Goal: Register for event/course

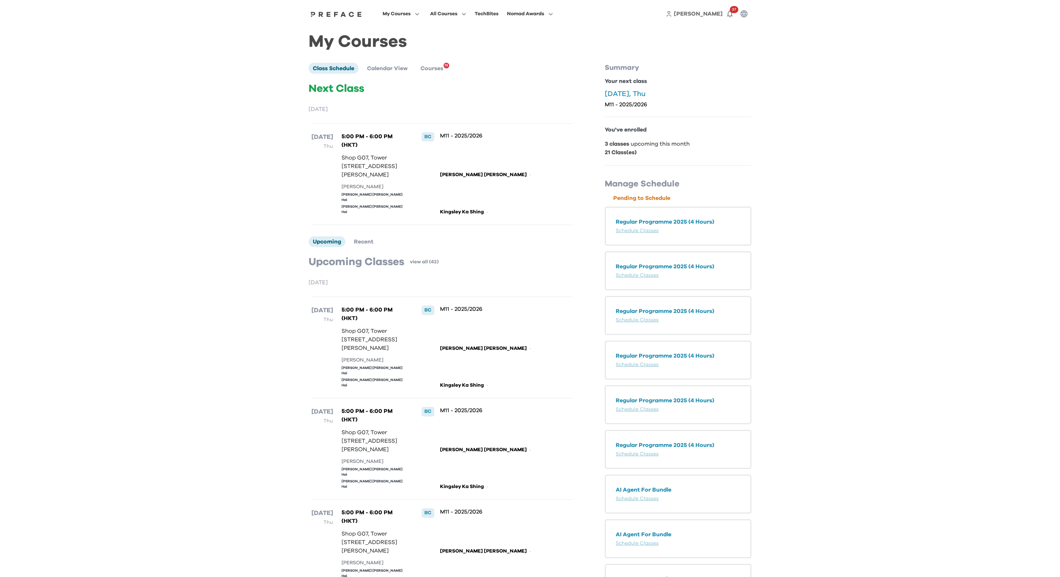
scroll to position [3, 0]
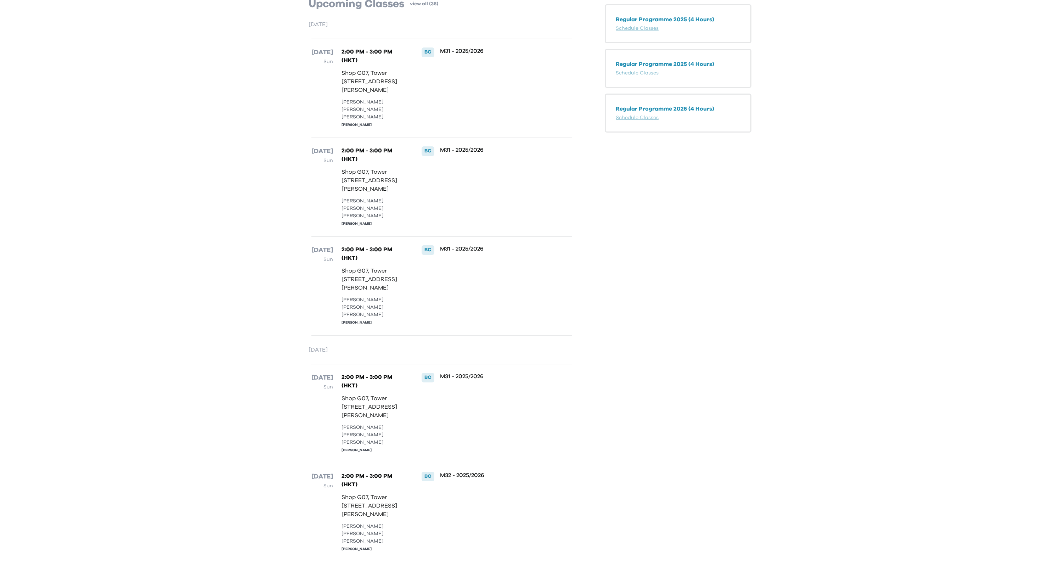
scroll to position [270, 0]
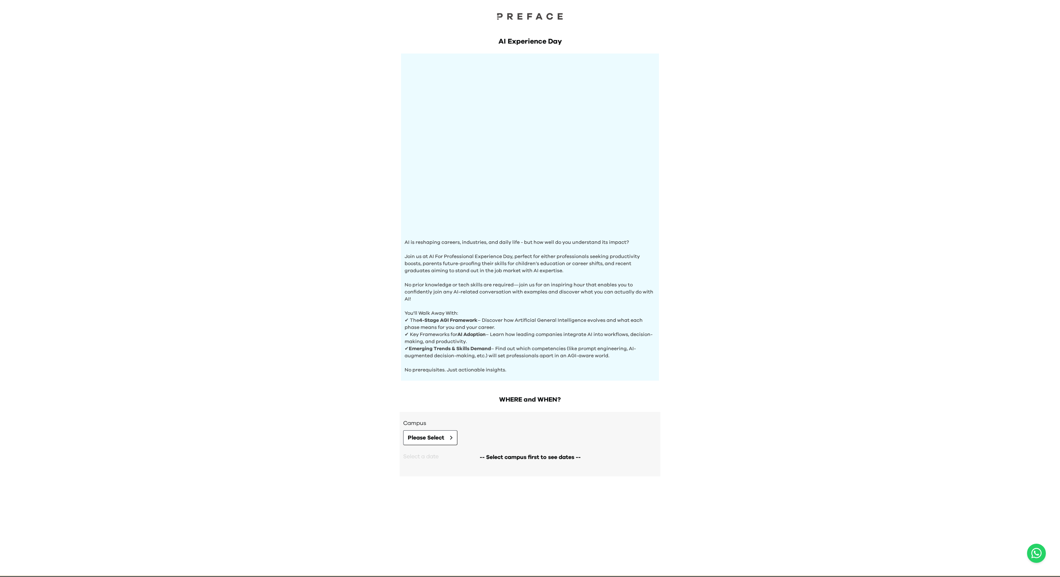
scroll to position [3, 0]
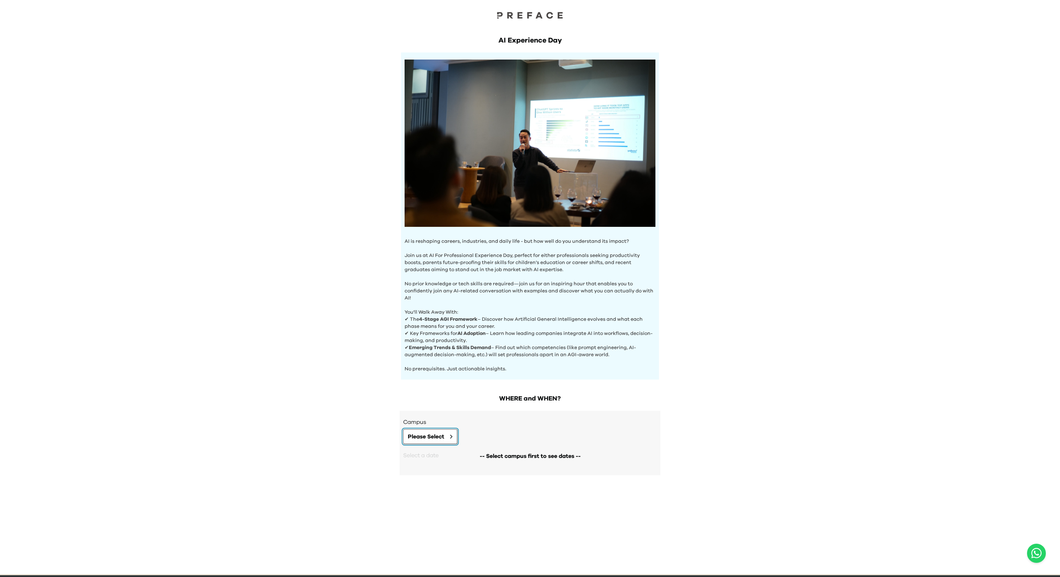
click at [446, 439] on button "Please Select" at bounding box center [430, 436] width 54 height 15
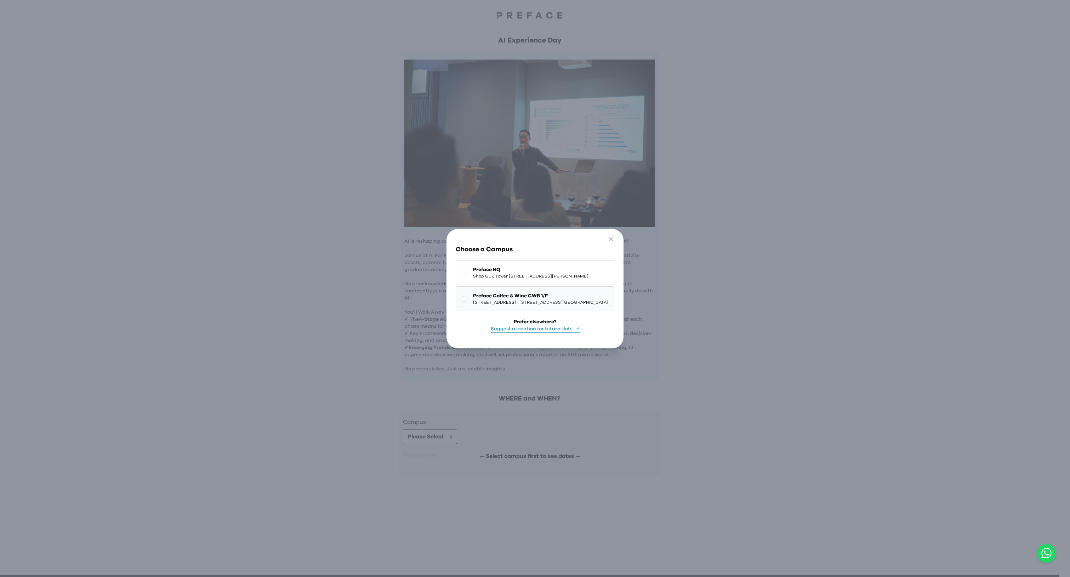
click at [491, 292] on span "Preface Coffee & Wine CWB 1/F" at bounding box center [540, 295] width 135 height 7
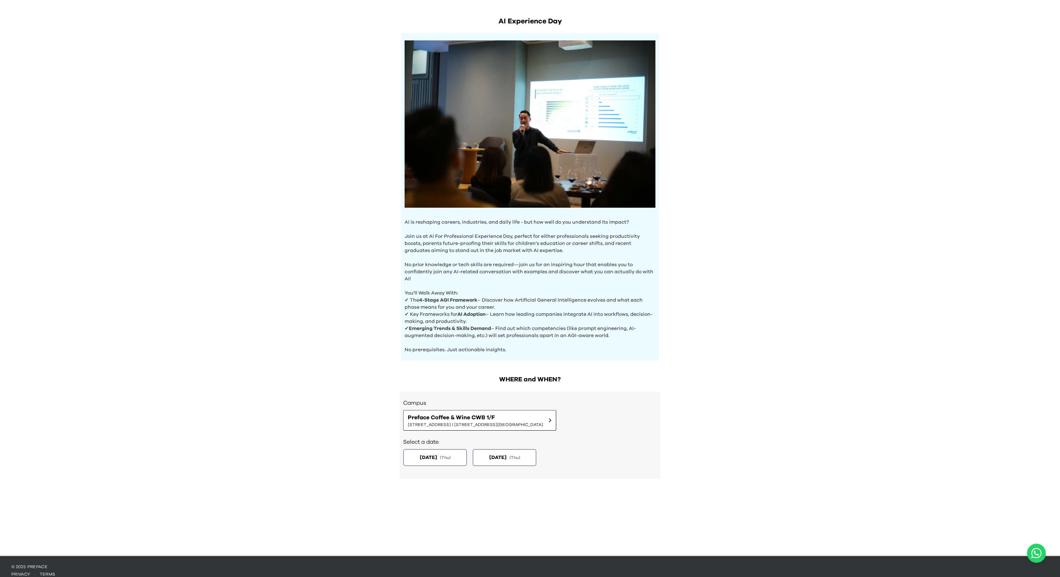
scroll to position [23, 0]
click at [434, 418] on span "Preface Coffee & Wine CWB 1/F" at bounding box center [475, 416] width 135 height 9
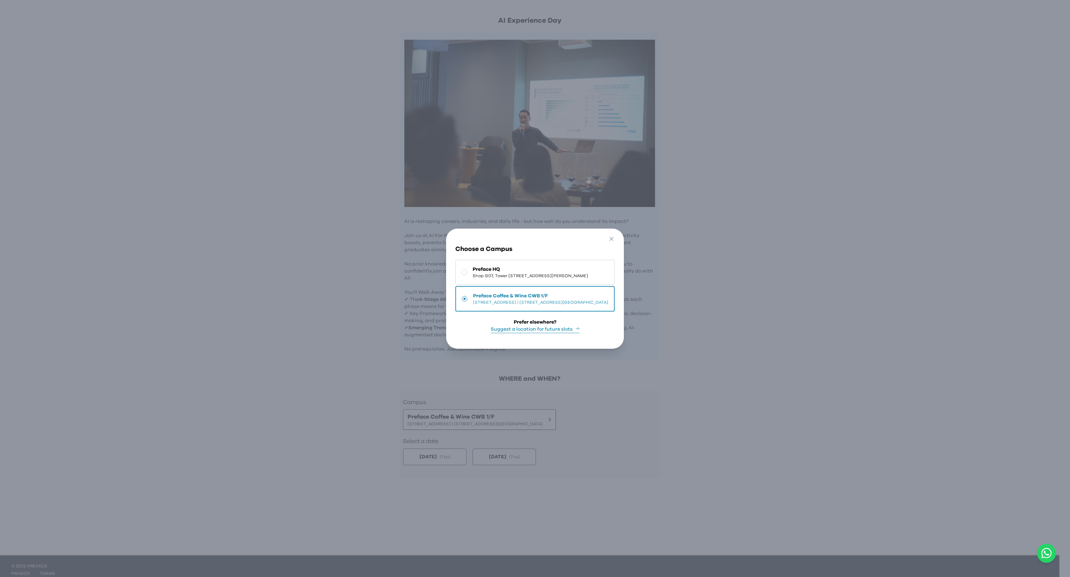
drag, startPoint x: 481, startPoint y: 269, endPoint x: 485, endPoint y: 270, distance: 4.0
click at [481, 273] on span "Shop G07, Tower [STREET_ADDRESS][PERSON_NAME]" at bounding box center [530, 276] width 115 height 6
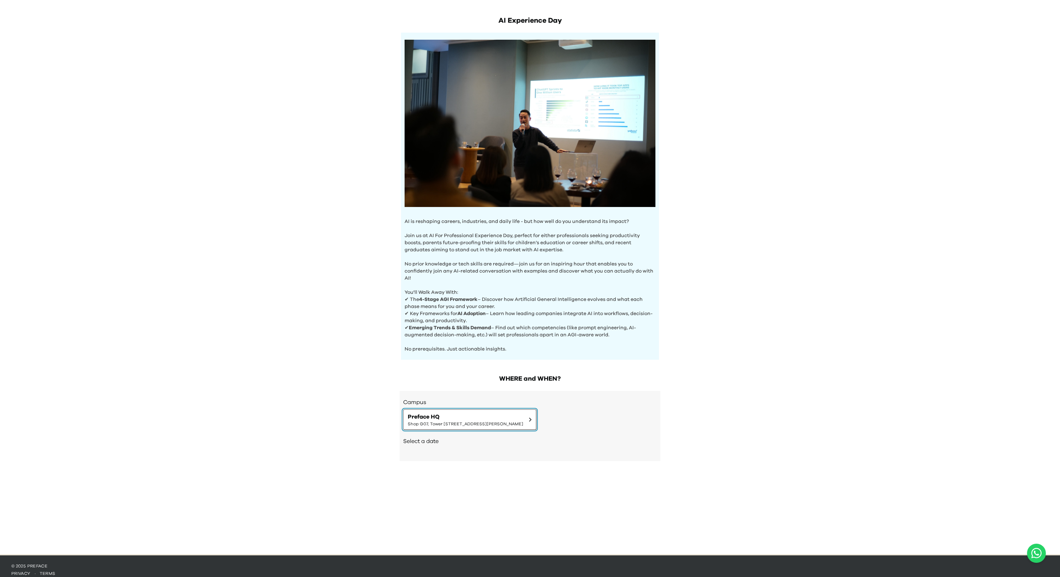
click at [479, 418] on span "Preface HQ" at bounding box center [465, 416] width 115 height 9
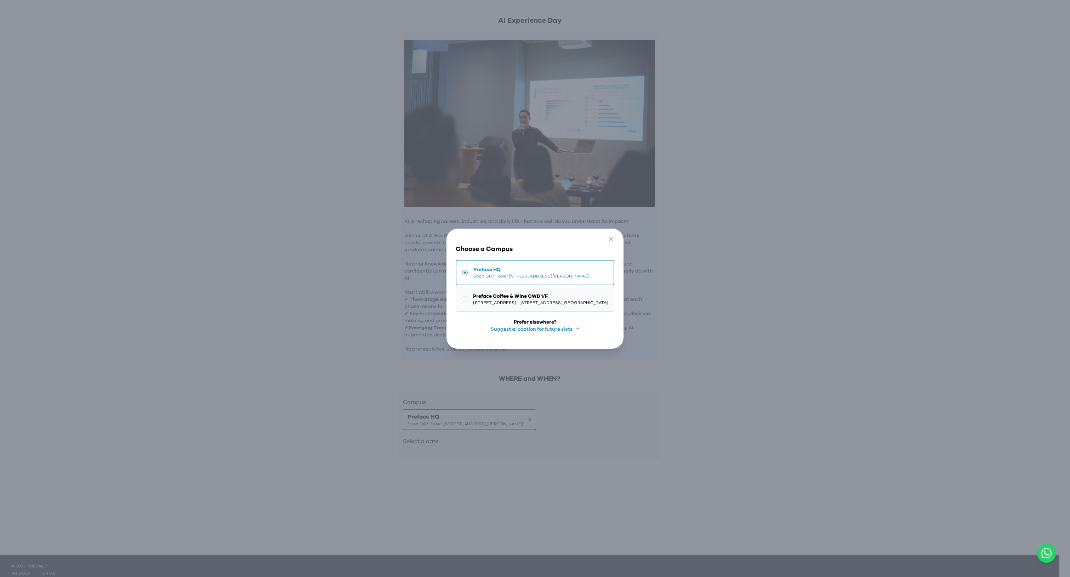
click at [520, 293] on span "Preface Coffee & Wine CWB 1/F" at bounding box center [540, 296] width 135 height 7
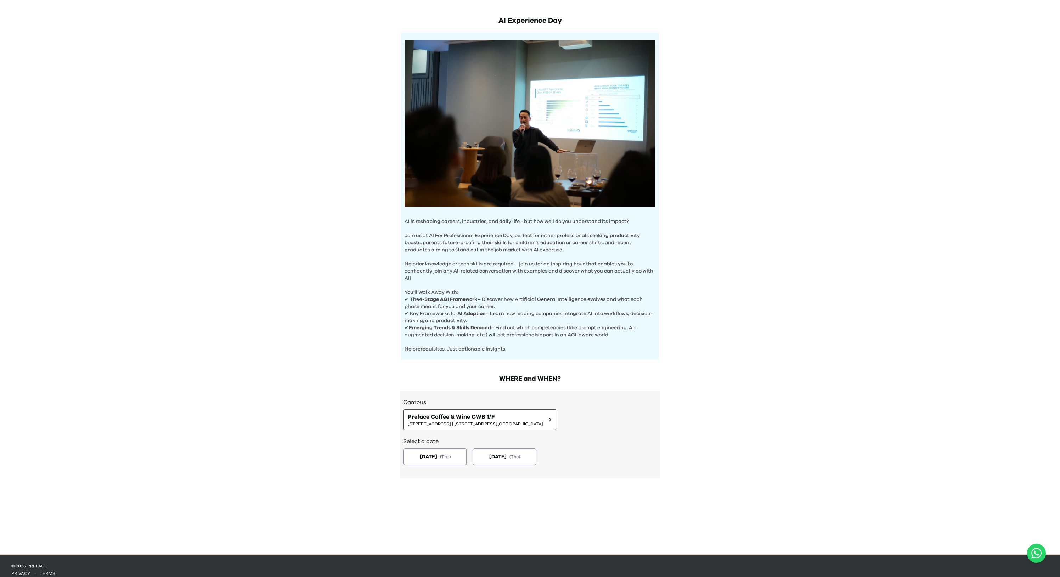
drag, startPoint x: 732, startPoint y: 397, endPoint x: 703, endPoint y: 409, distance: 31.7
click at [732, 397] on div "AI Experience Day AI is reshaping careers, industries, and daily life - but how…" at bounding box center [530, 265] width 1060 height 577
